Goal: Information Seeking & Learning: Learn about a topic

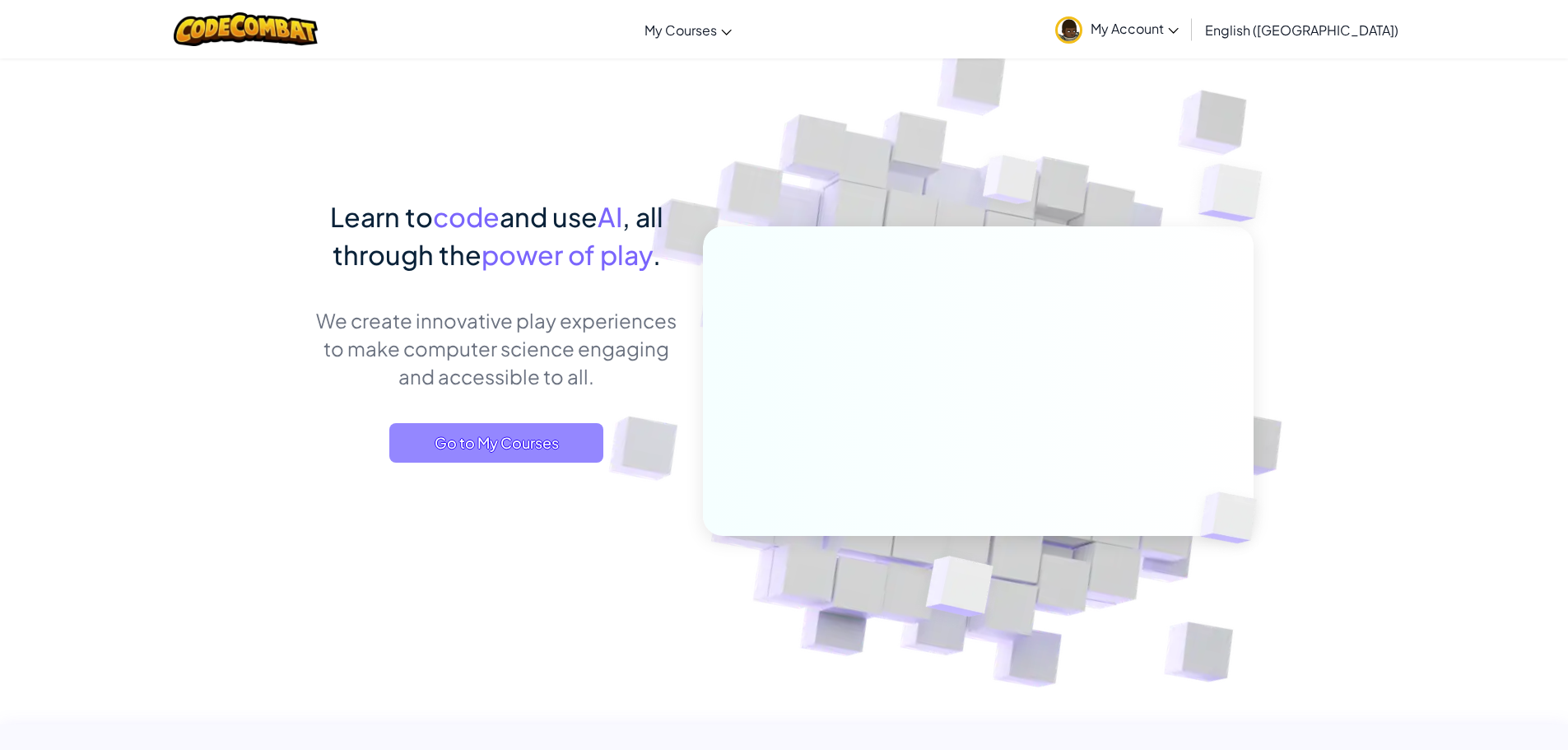
drag, startPoint x: 457, startPoint y: 423, endPoint x: 462, endPoint y: 432, distance: 10.3
click at [455, 424] on span "Go to My Courses" at bounding box center [496, 442] width 214 height 40
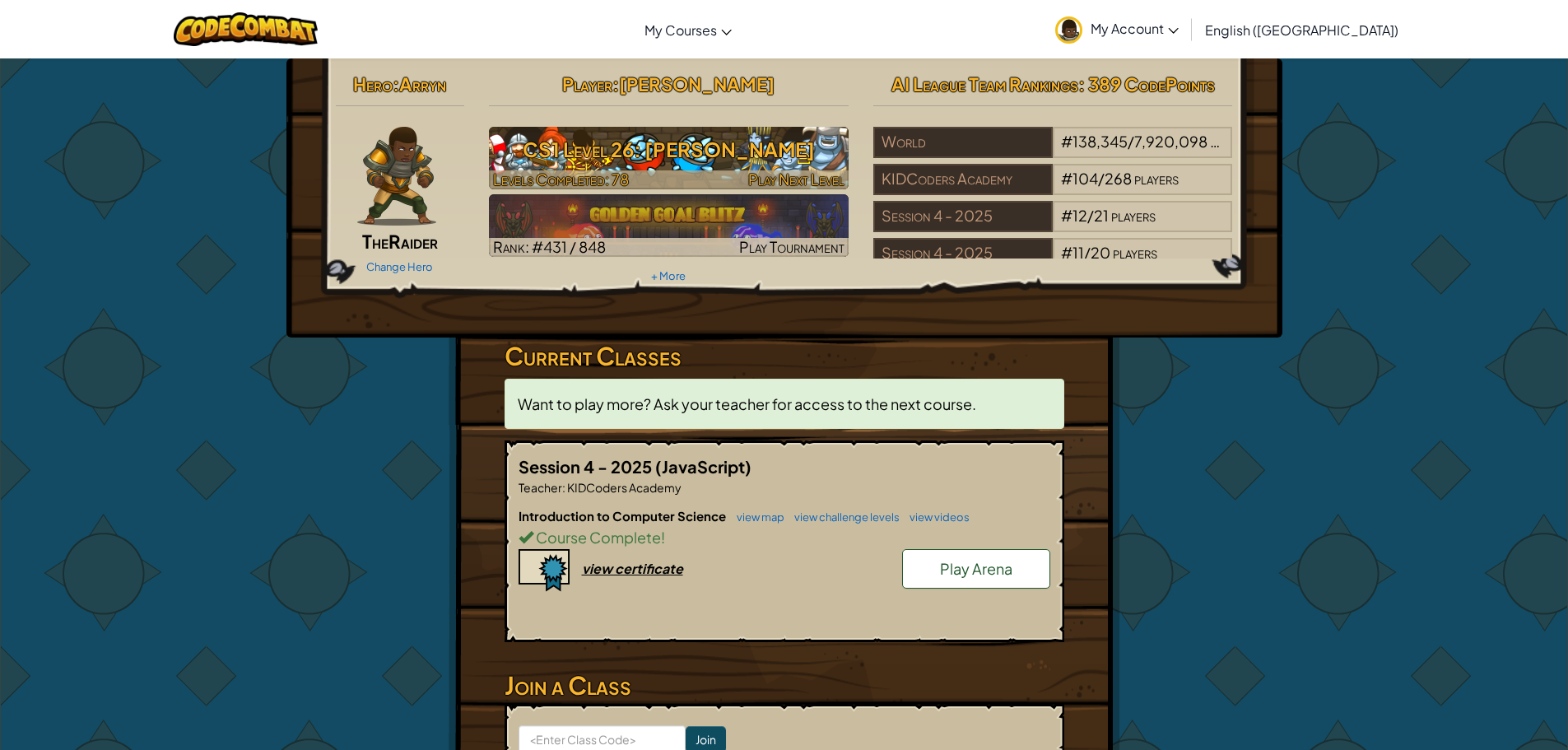
click at [660, 141] on h3 "CS1 Level 26: [PERSON_NAME]" at bounding box center [669, 149] width 360 height 37
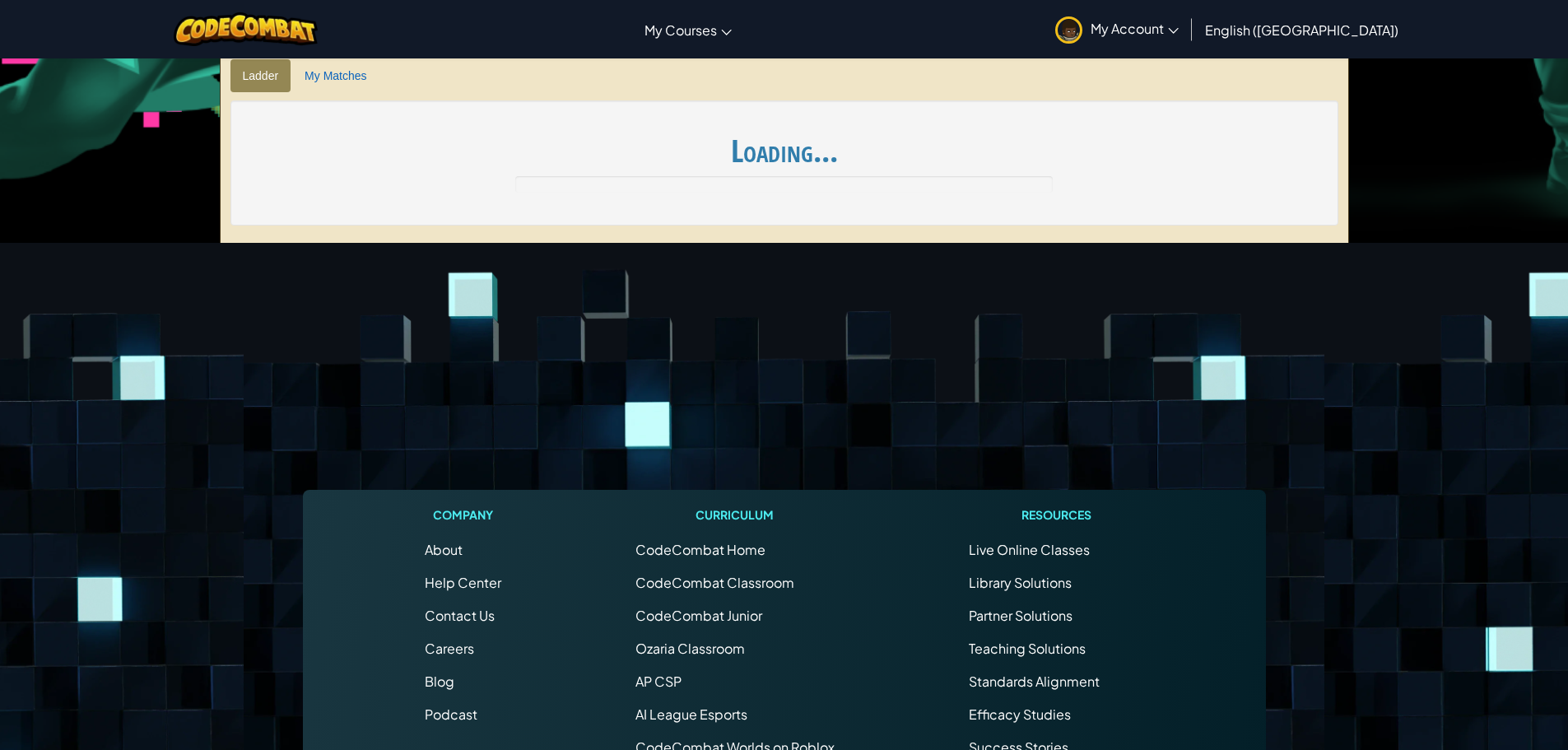
scroll to position [531, 0]
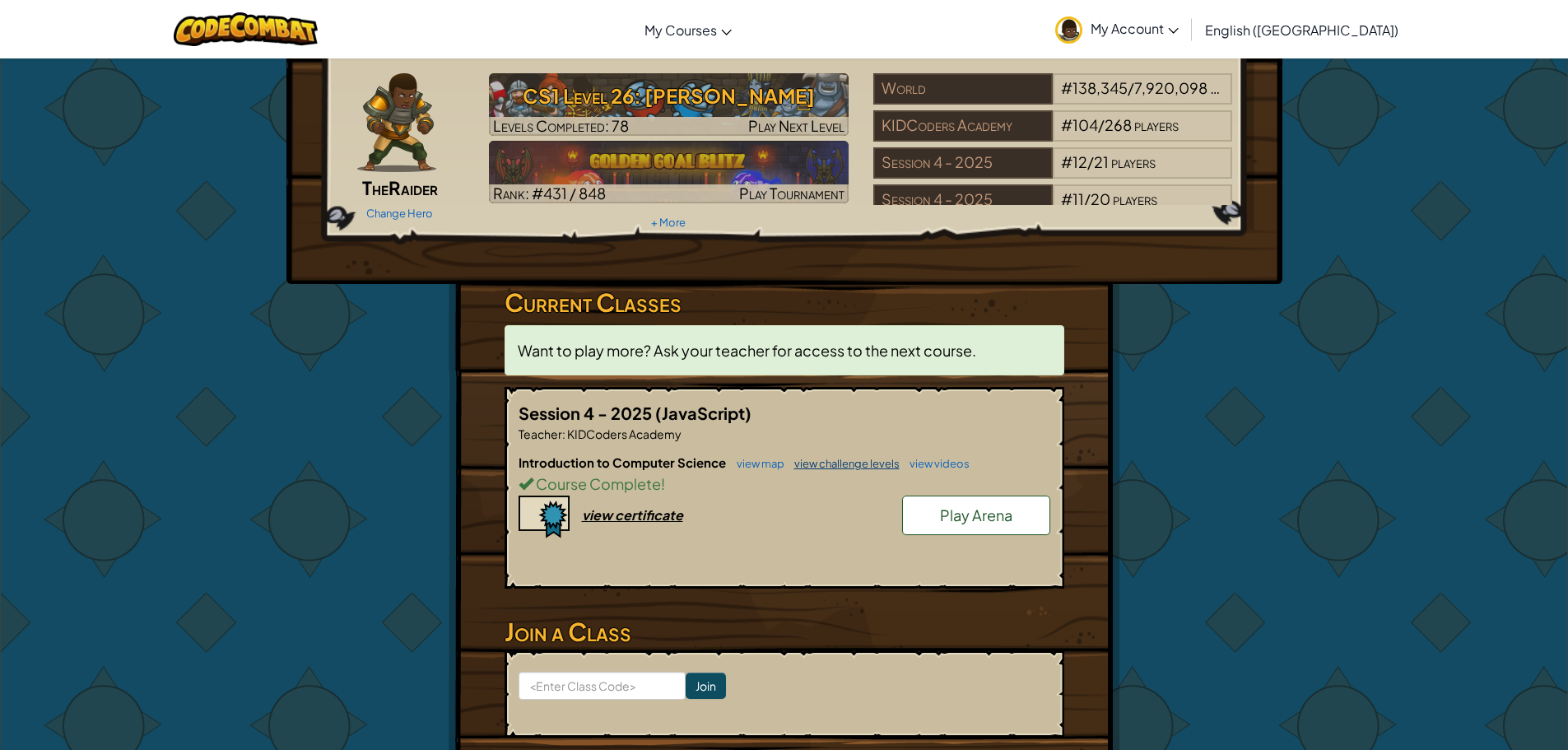
scroll to position [82, 0]
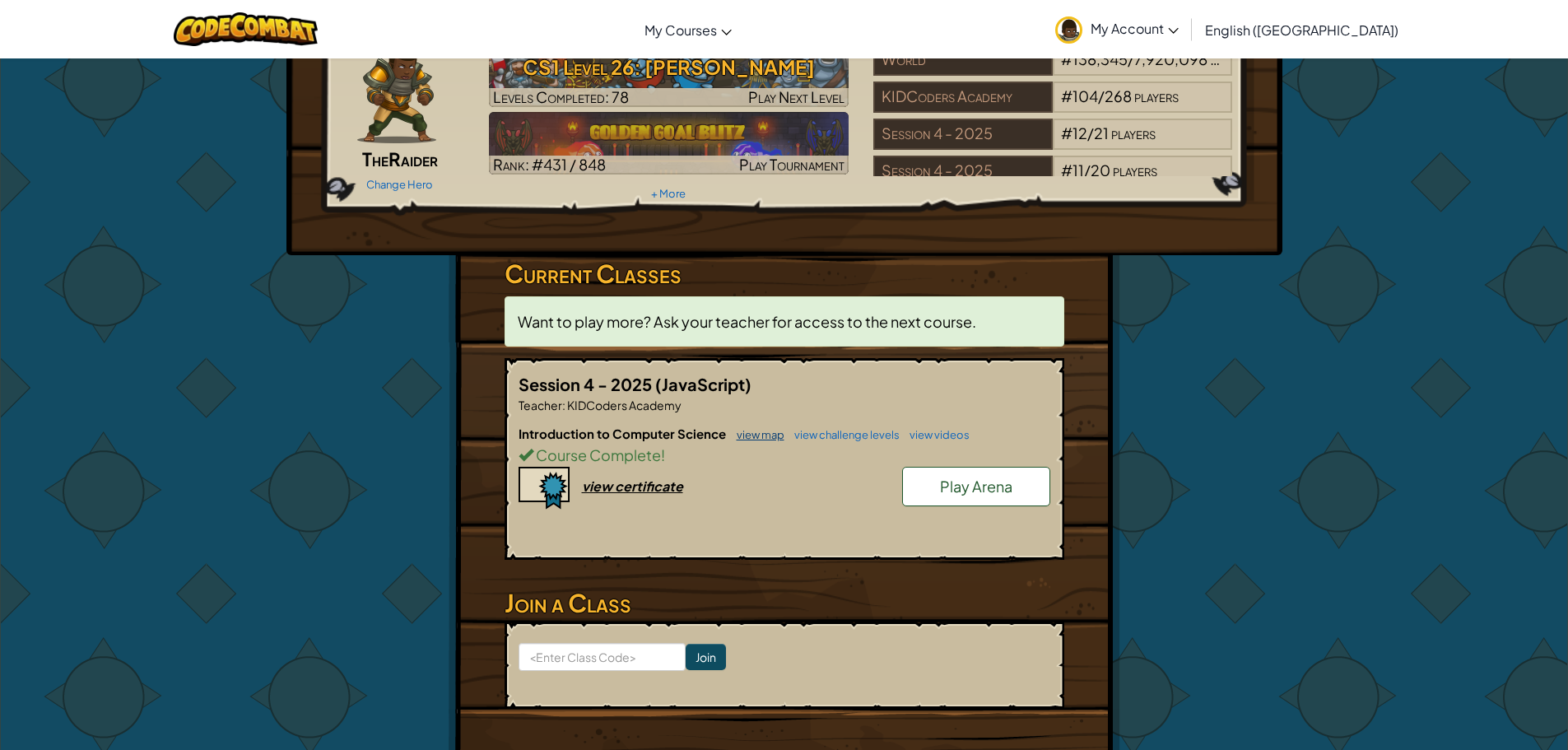
click at [757, 439] on link "view map" at bounding box center [757, 435] width 56 height 14
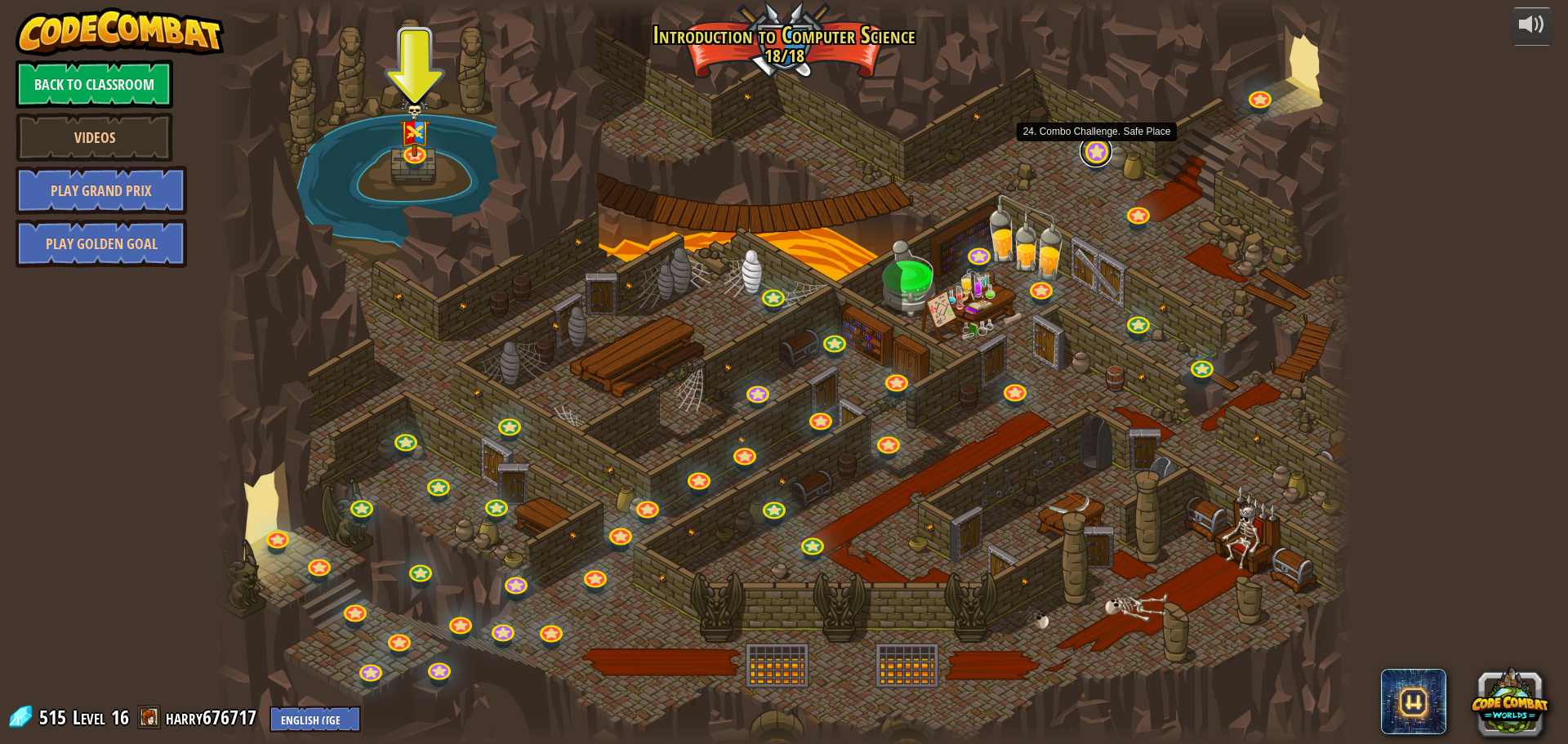
click at [1096, 159] on link at bounding box center [1096, 151] width 33 height 33
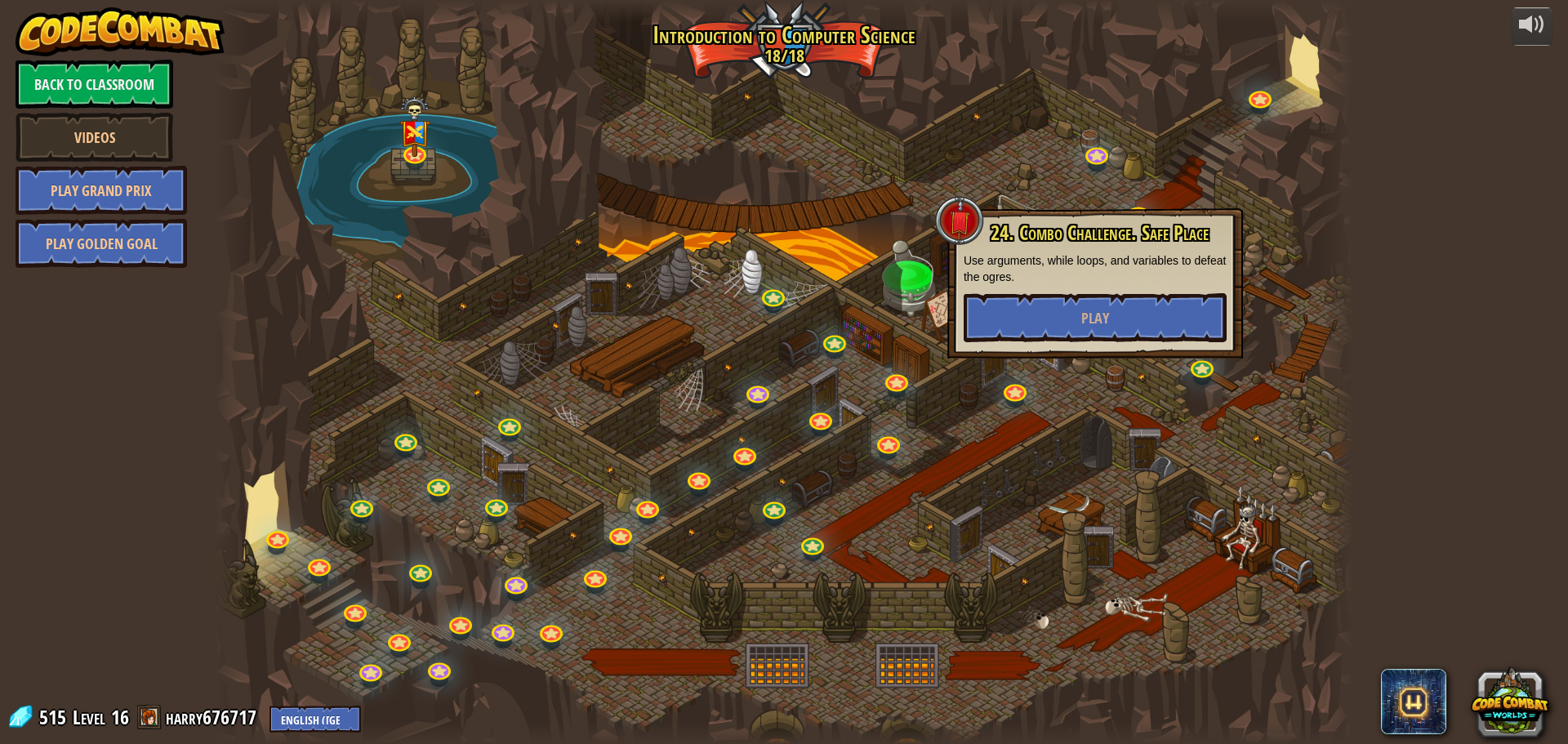
drag, startPoint x: 711, startPoint y: 215, endPoint x: 588, endPoint y: 212, distance: 123.0
click at [704, 215] on div at bounding box center [784, 372] width 1139 height 744
